Goal: Information Seeking & Learning: Learn about a topic

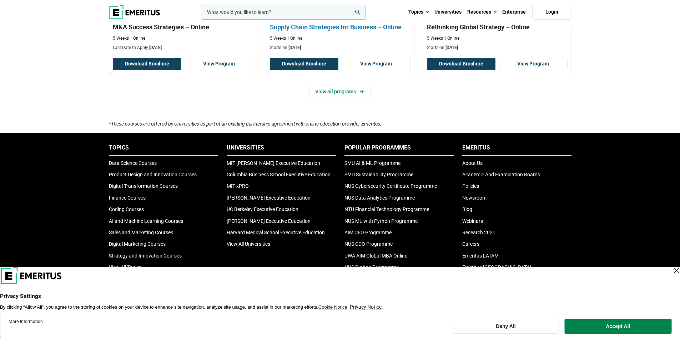
scroll to position [607, 0]
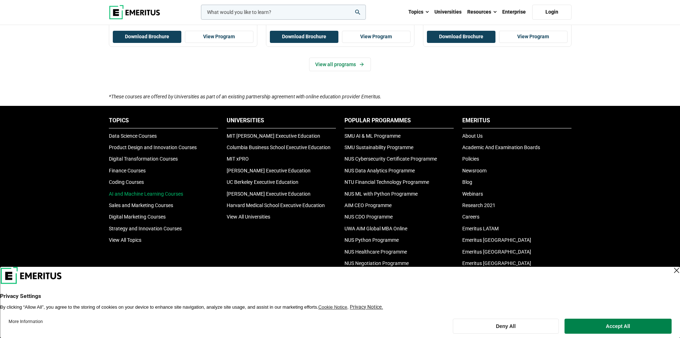
click at [169, 193] on link "AI and Machine Learning Courses" at bounding box center [146, 194] width 74 height 6
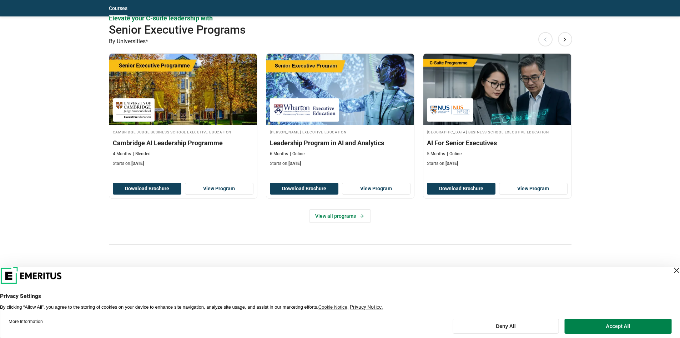
scroll to position [321, 0]
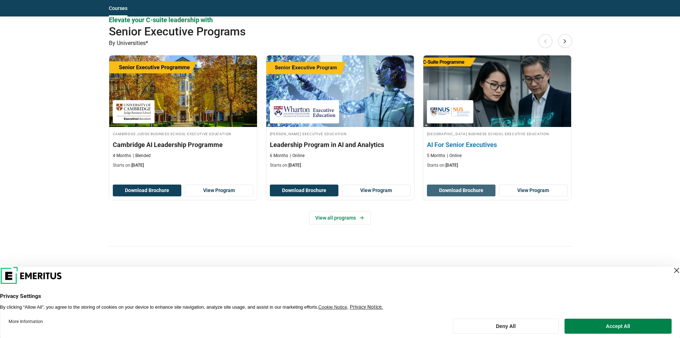
click at [488, 191] on button "Download Brochure" at bounding box center [461, 190] width 69 height 12
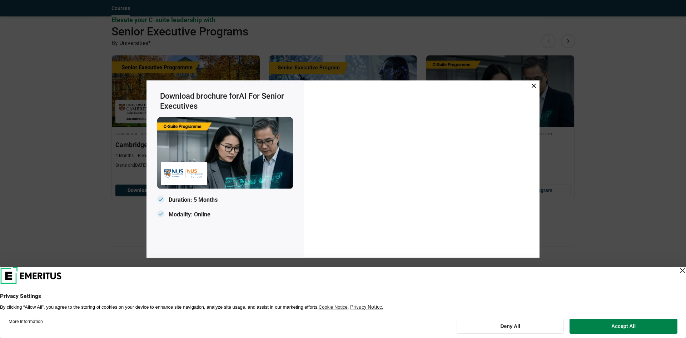
click at [534, 85] on icon at bounding box center [534, 85] width 4 height 4
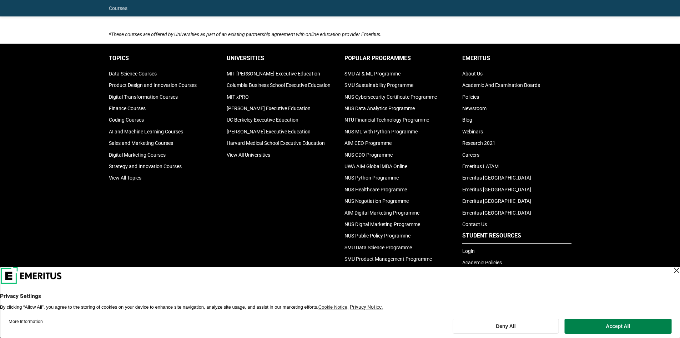
scroll to position [2215, 0]
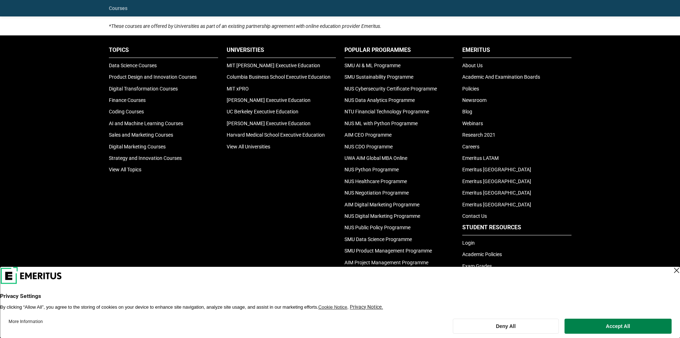
click at [411, 107] on ul "Popular Programmes SMU AI & ML Programme SMU Sustainability Programme NUS Cyber…" at bounding box center [399, 167] width 109 height 243
click at [413, 110] on link "NTU Financial Technology Programme" at bounding box center [387, 112] width 85 height 6
click at [380, 89] on link "NUS Cybersecurity Certificate Programme" at bounding box center [391, 89] width 93 height 6
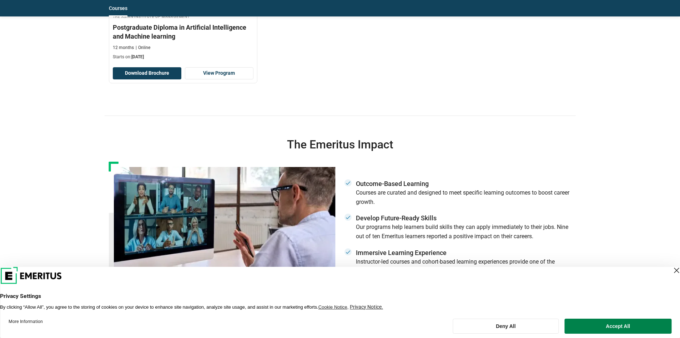
scroll to position [1679, 0]
